Goal: Task Accomplishment & Management: Complete application form

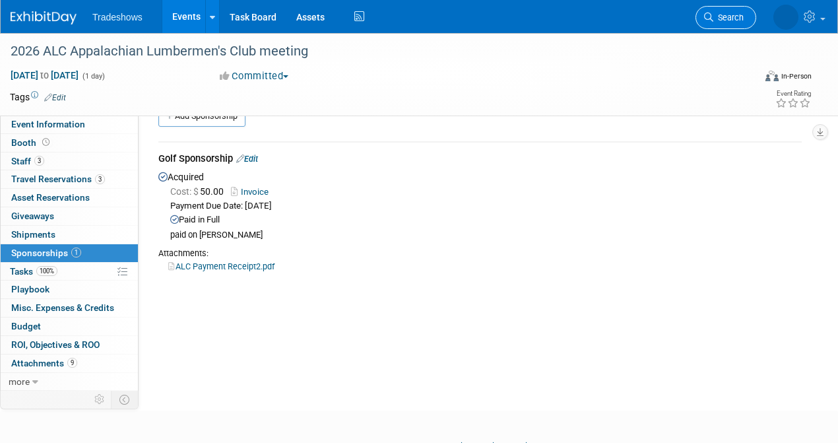
click at [720, 20] on span "Search" at bounding box center [729, 18] width 30 height 10
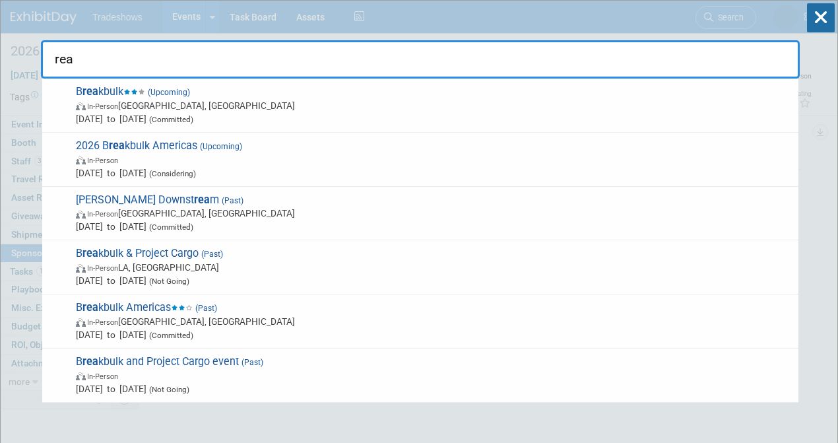
drag, startPoint x: 208, startPoint y: 67, endPoint x: -48, endPoint y: 67, distance: 256.1
click at [0, 67] on html "Tradeshows Events Add Event Bulk Upload Events Shareable Event Boards Recently …" at bounding box center [419, 221] width 838 height 443
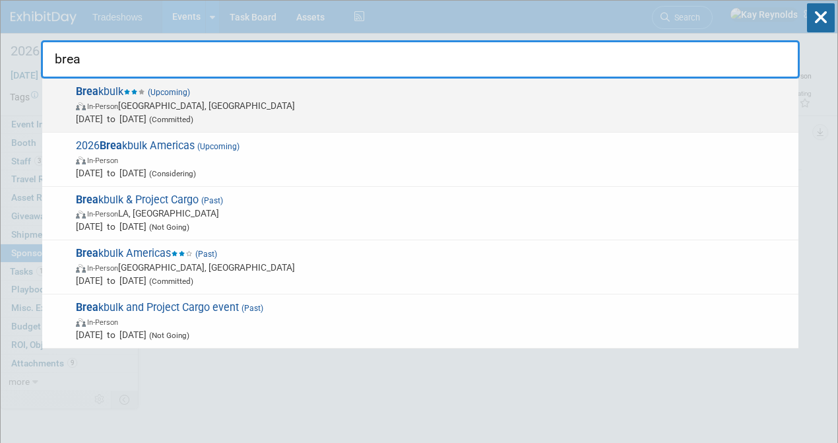
type input "brea"
click at [150, 109] on span "In-Person Houston, TX" at bounding box center [434, 105] width 716 height 13
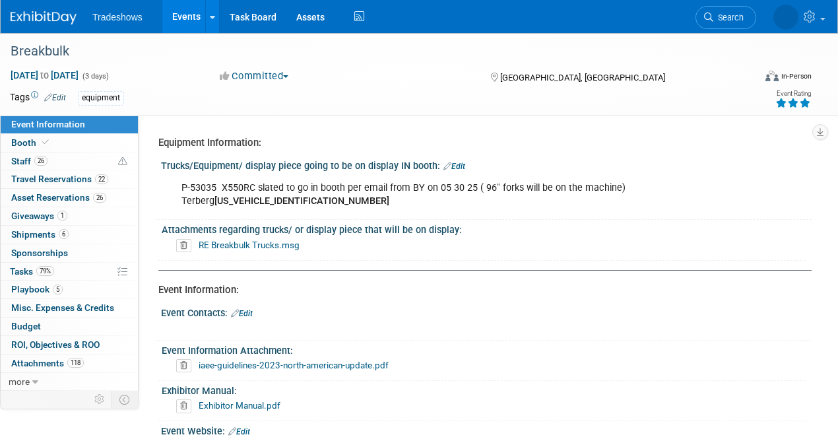
click at [93, 123] on link "Event Information" at bounding box center [69, 125] width 137 height 18
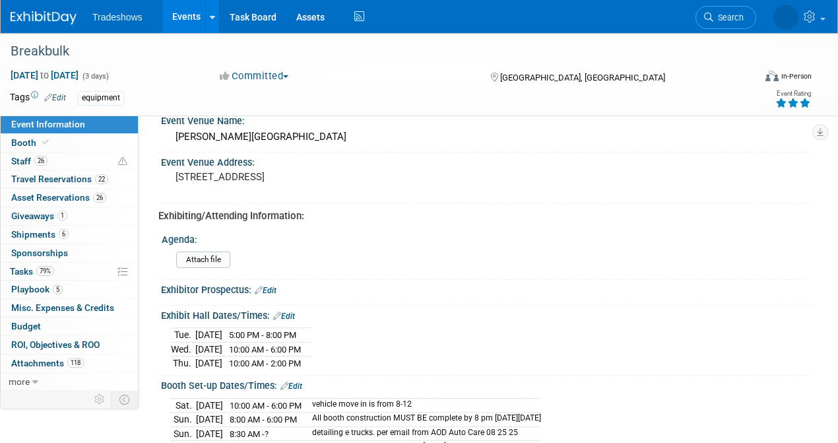
scroll to position [440, 0]
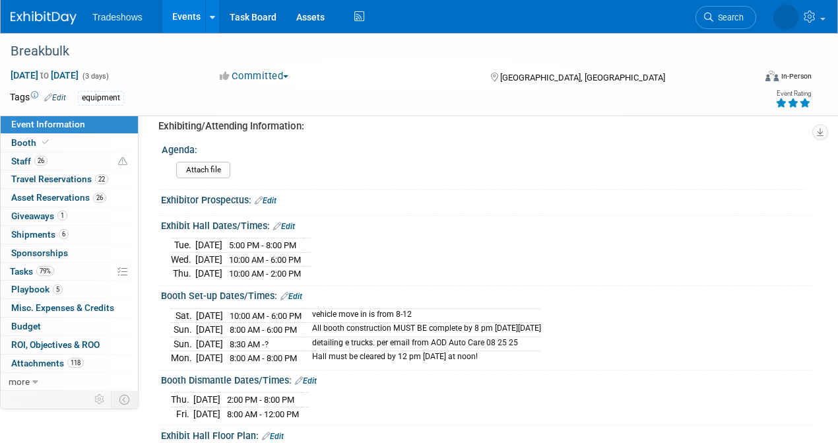
click at [299, 292] on link "Edit" at bounding box center [292, 296] width 22 height 9
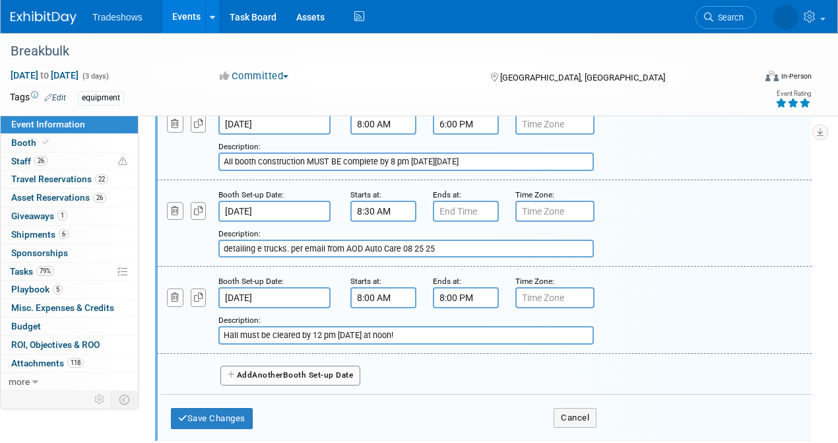
scroll to position [792, 0]
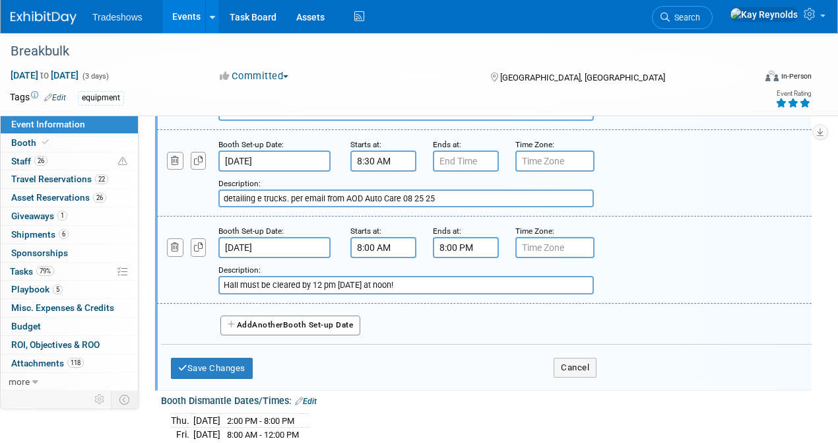
click at [257, 320] on span "Another" at bounding box center [267, 324] width 31 height 9
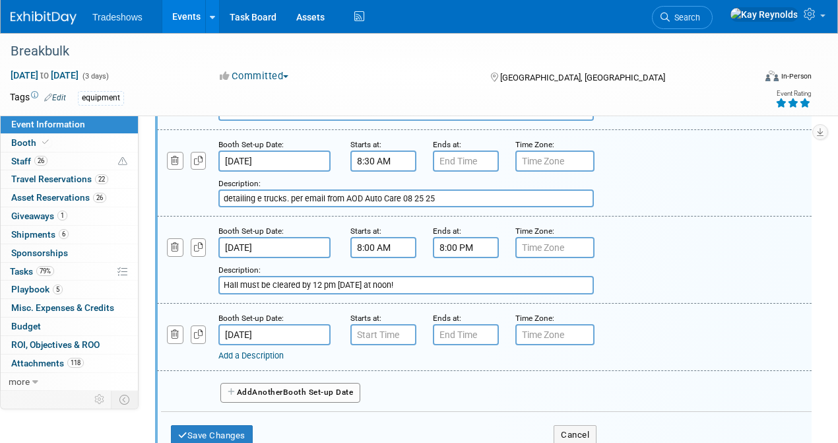
click at [286, 331] on input "[DATE]" at bounding box center [275, 334] width 112 height 21
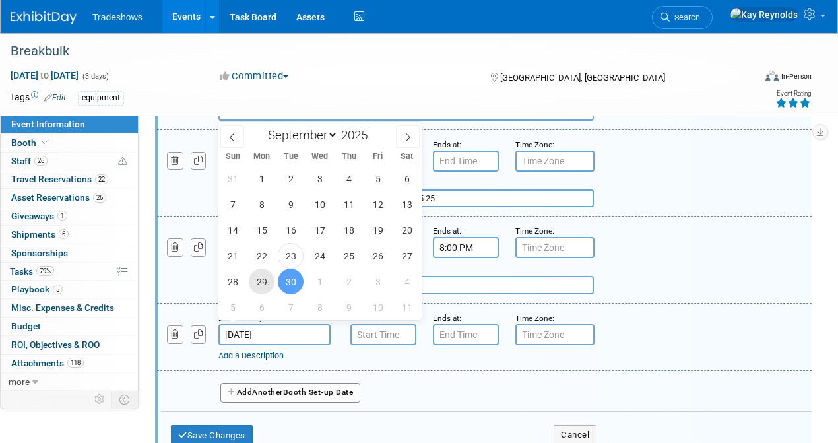
click at [263, 283] on span "29" at bounding box center [262, 282] width 26 height 26
type input "[DATE]"
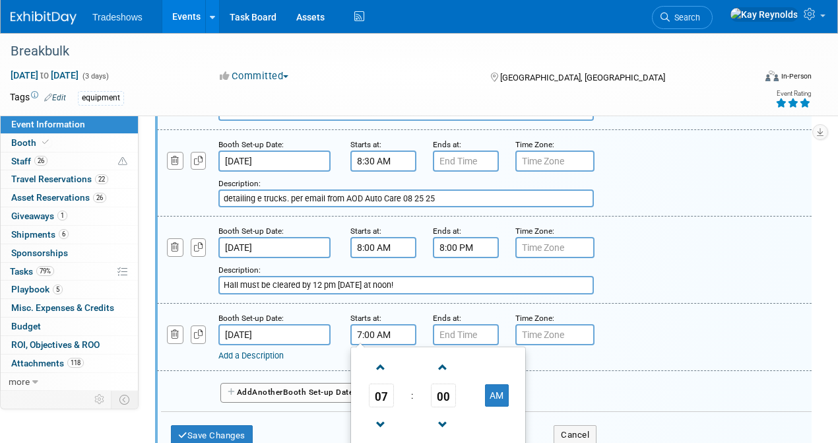
click at [368, 331] on input "7:00 AM" at bounding box center [384, 334] width 66 height 21
click at [378, 419] on span at bounding box center [381, 424] width 23 height 23
click at [378, 417] on span at bounding box center [381, 424] width 23 height 23
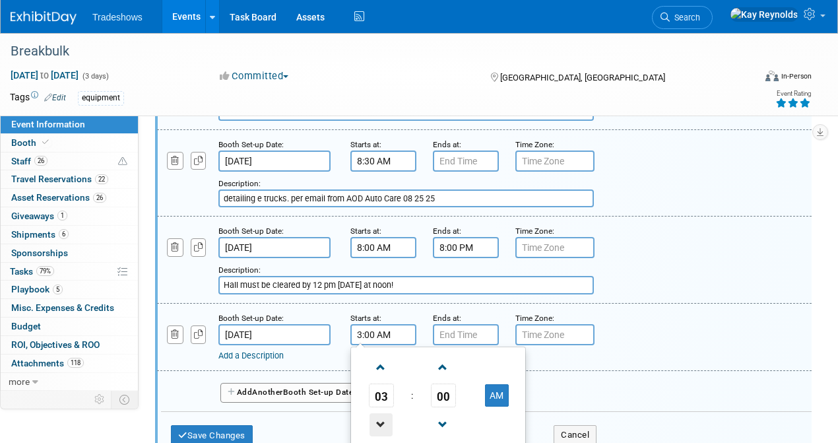
click at [376, 415] on span at bounding box center [381, 424] width 23 height 23
click at [376, 414] on span at bounding box center [381, 424] width 23 height 23
click at [498, 388] on button "AM" at bounding box center [497, 395] width 24 height 22
type input "1:00 PM"
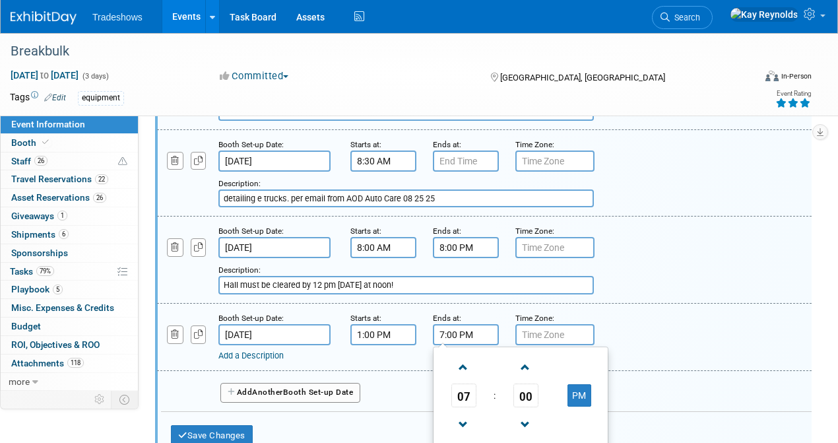
click at [472, 331] on input "7:00 PM" at bounding box center [466, 334] width 66 height 21
click at [463, 417] on span at bounding box center [463, 424] width 23 height 23
click at [463, 415] on span at bounding box center [463, 424] width 23 height 23
click at [463, 413] on span at bounding box center [463, 424] width 23 height 23
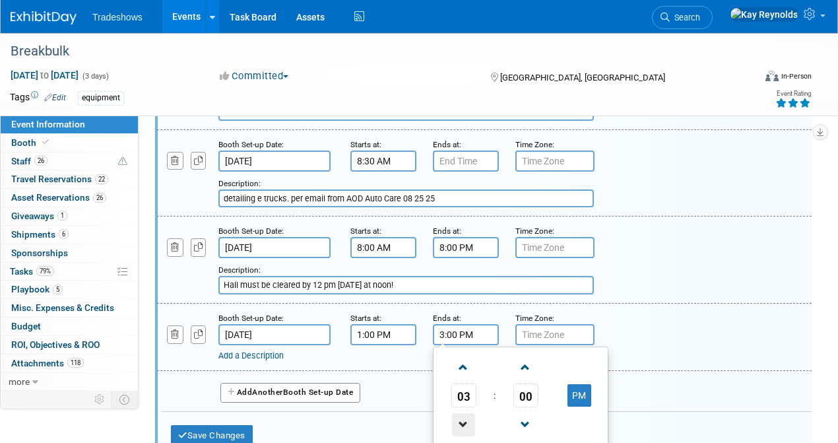
click at [463, 413] on span at bounding box center [463, 424] width 23 height 23
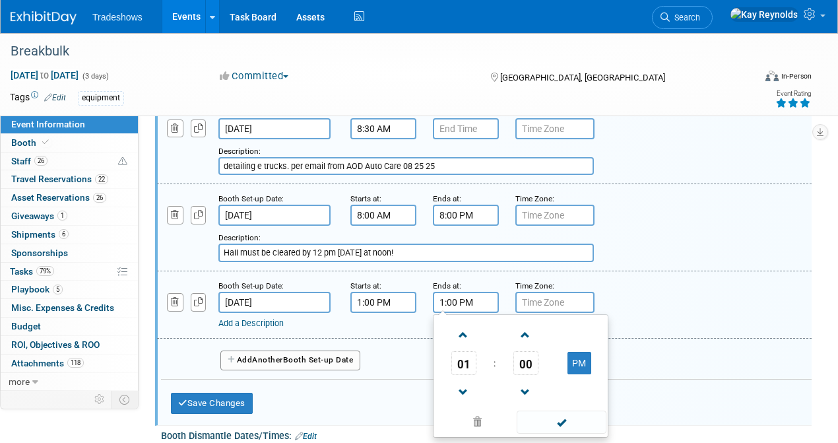
scroll to position [924, 0]
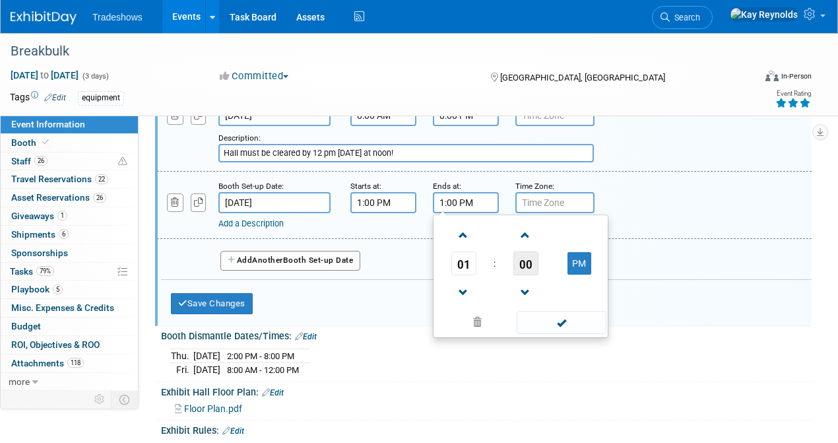
click at [529, 256] on span "00" at bounding box center [526, 264] width 25 height 24
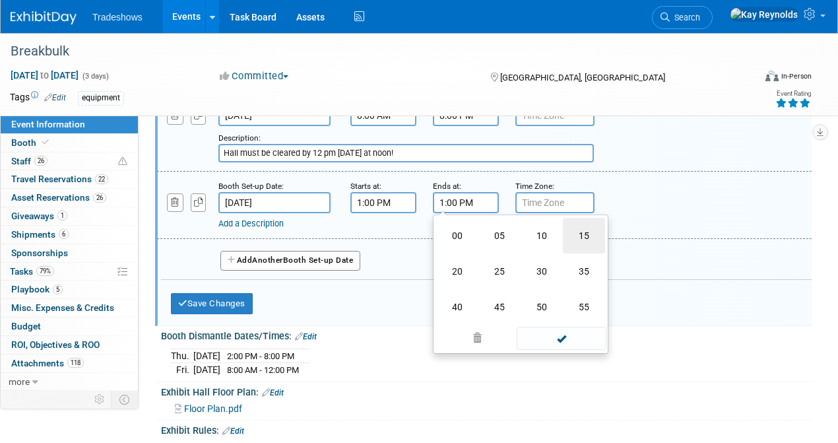
click at [584, 228] on td "15" at bounding box center [584, 236] width 42 height 36
type input "1:15 PM"
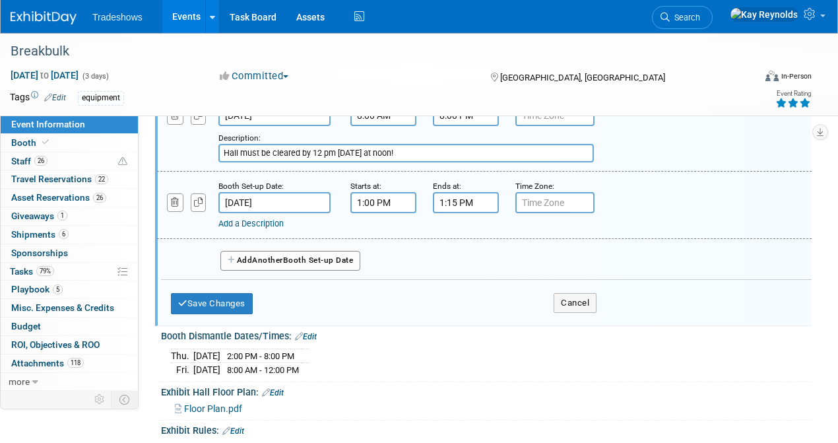
click at [374, 228] on div "Booth Set-up Date: [DATE] Starts at: 1:00 PM Ends at: 1:15 PM Time Zone: Apply …" at bounding box center [484, 205] width 655 height 67
click at [242, 219] on link "Add a Description" at bounding box center [251, 224] width 65 height 10
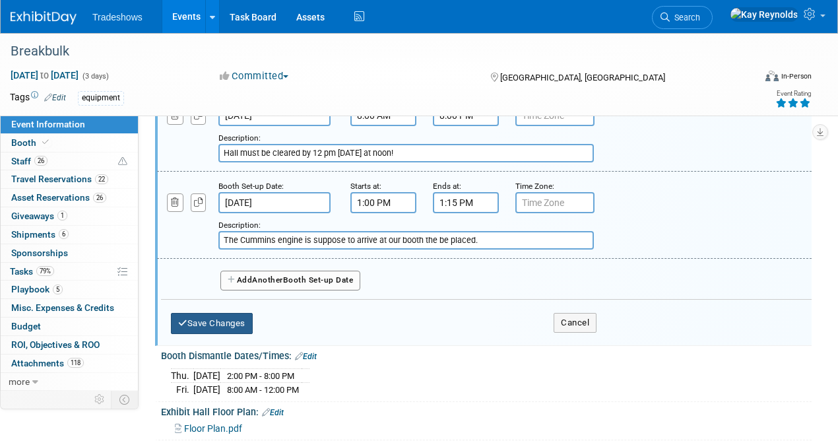
type input "The Cummins engine is suppose to arrive at our booth the be placed."
click at [222, 314] on button "Save Changes" at bounding box center [212, 323] width 82 height 21
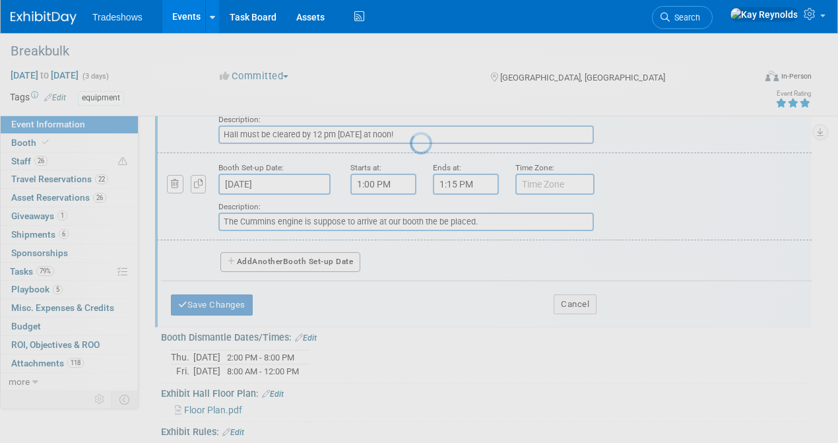
scroll to position [974, 0]
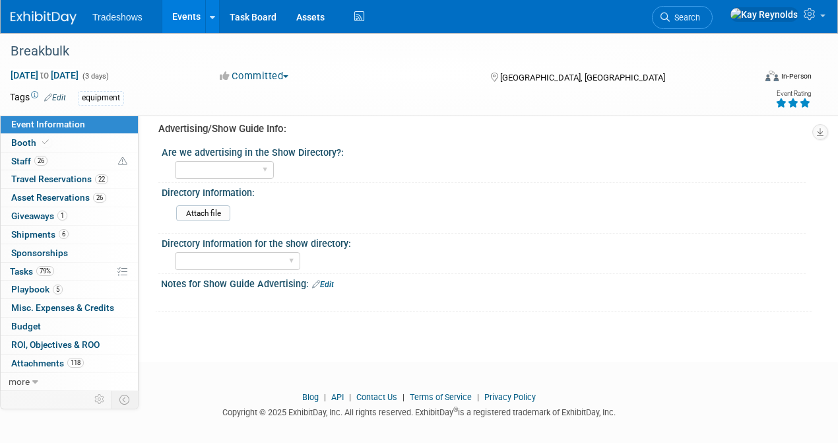
click at [109, 128] on link "Event Information" at bounding box center [69, 125] width 137 height 18
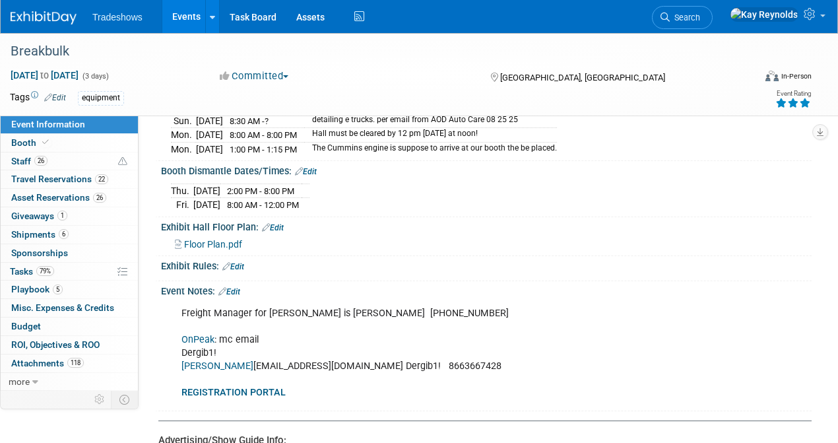
scroll to position [528, 0]
